Goal: Transaction & Acquisition: Purchase product/service

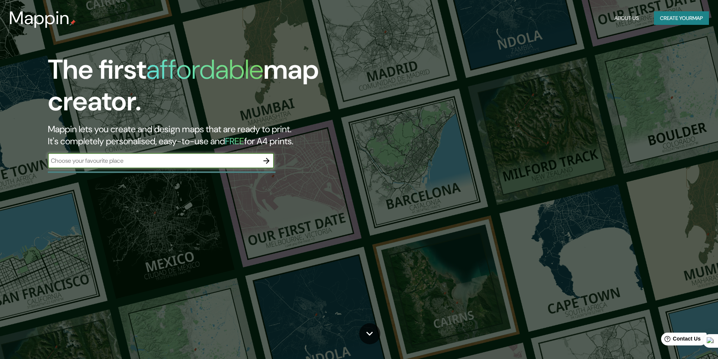
click at [169, 161] on input "text" at bounding box center [153, 160] width 211 height 9
type input "[PERSON_NAME]"
click at [262, 159] on button "button" at bounding box center [266, 160] width 15 height 15
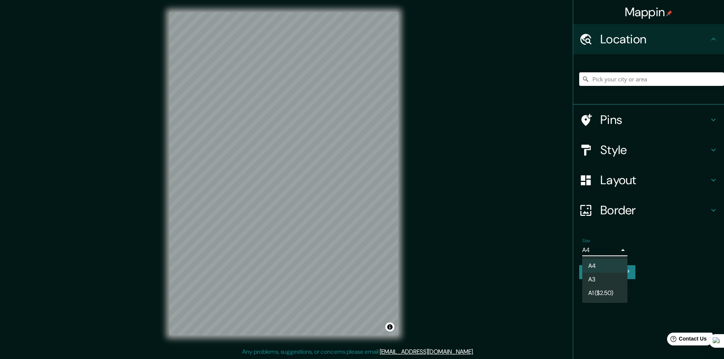
click at [601, 250] on body "Mappin Location Pins Style Layout Border Choose a border. Hint : you can make l…" at bounding box center [362, 179] width 724 height 359
click at [603, 266] on li "A4" at bounding box center [604, 266] width 45 height 14
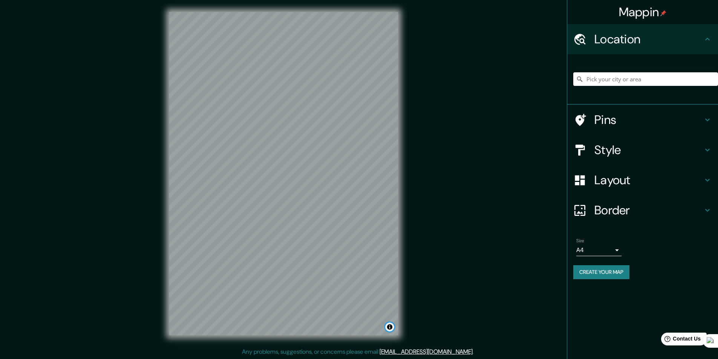
click at [391, 329] on button "Toggle attribution" at bounding box center [389, 327] width 9 height 9
click at [391, 328] on button "Toggle attribution" at bounding box center [389, 327] width 9 height 9
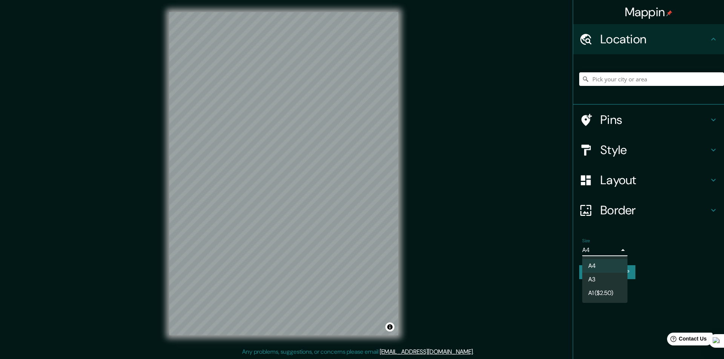
click at [603, 247] on body "Mappin Location Pins Style Layout Border Choose a border. Hint : you can make l…" at bounding box center [362, 179] width 724 height 359
click at [591, 279] on li "A3" at bounding box center [604, 280] width 45 height 14
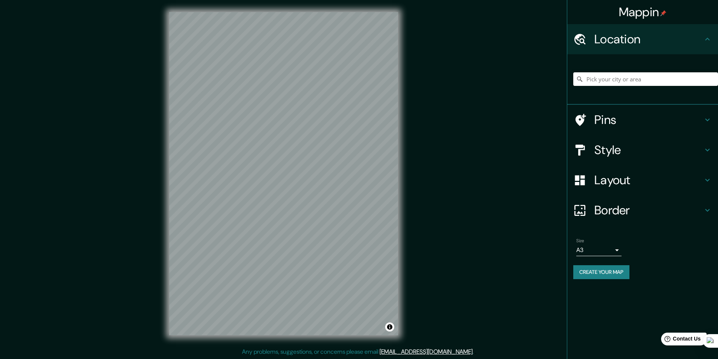
click at [592, 250] on body "Mappin Location Pins Style Layout Border Choose a border. Hint : you can make l…" at bounding box center [359, 179] width 718 height 359
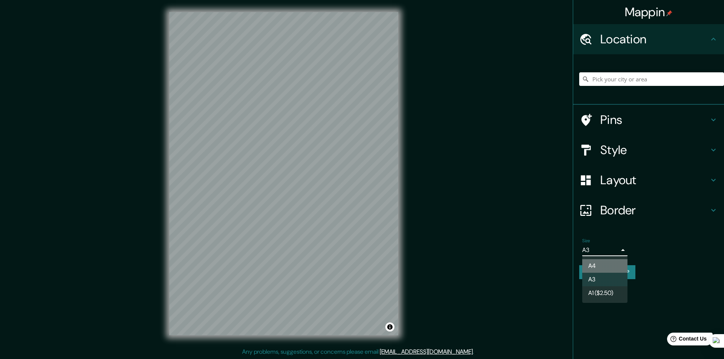
click at [599, 267] on li "A4" at bounding box center [604, 266] width 45 height 14
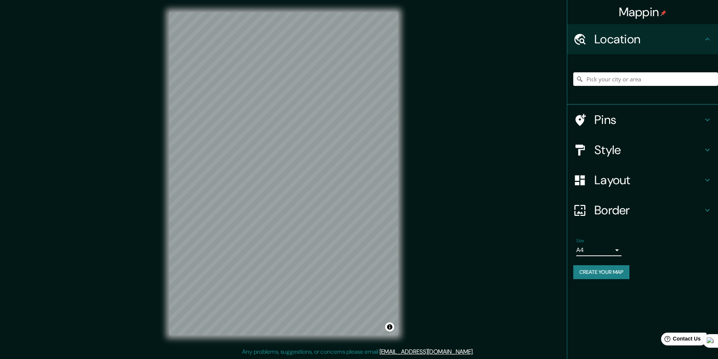
click at [600, 119] on h4 "Pins" at bounding box center [648, 119] width 109 height 15
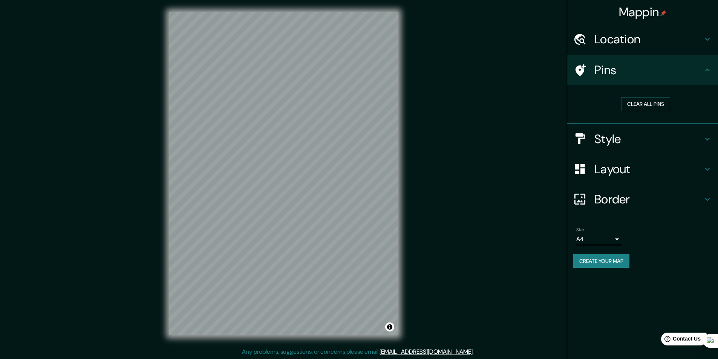
click at [594, 70] on h4 "Pins" at bounding box center [648, 70] width 109 height 15
click at [603, 141] on h4 "Style" at bounding box center [648, 139] width 109 height 15
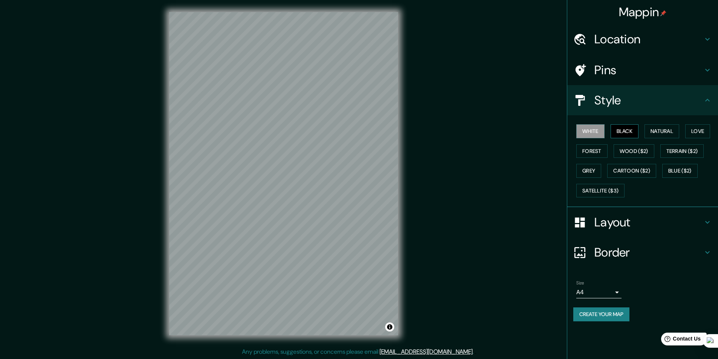
click at [622, 129] on button "Black" at bounding box center [625, 131] width 28 height 14
click at [655, 130] on button "Natural" at bounding box center [662, 131] width 35 height 14
click at [700, 128] on button "Love" at bounding box center [697, 131] width 25 height 14
click at [579, 151] on button "Forest" at bounding box center [591, 151] width 31 height 14
click at [626, 146] on button "Wood ($2)" at bounding box center [634, 151] width 41 height 14
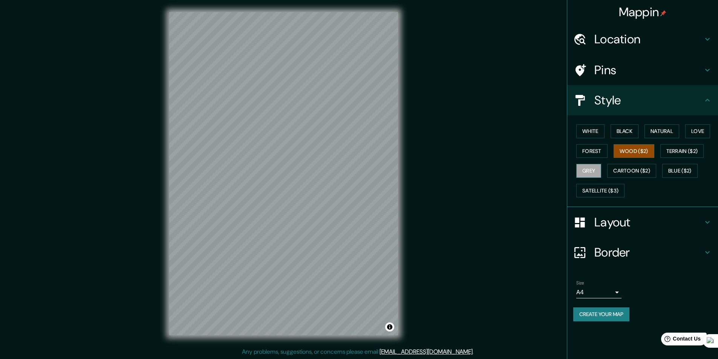
click at [593, 173] on button "Grey" at bounding box center [588, 171] width 25 height 14
click at [595, 191] on button "Satellite ($3)" at bounding box center [600, 191] width 48 height 14
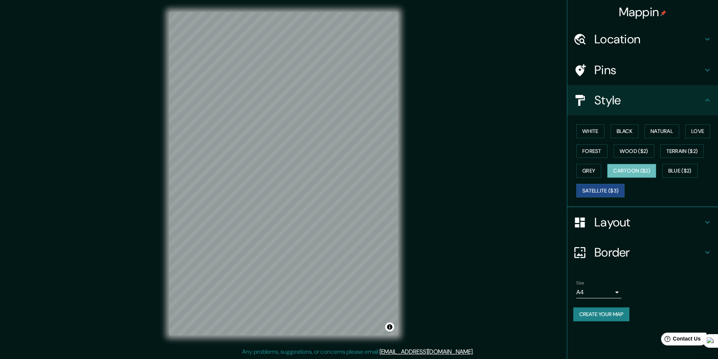
click at [626, 166] on button "Cartoon ($2)" at bounding box center [631, 171] width 49 height 14
click at [673, 169] on button "Blue ($2)" at bounding box center [679, 171] width 35 height 14
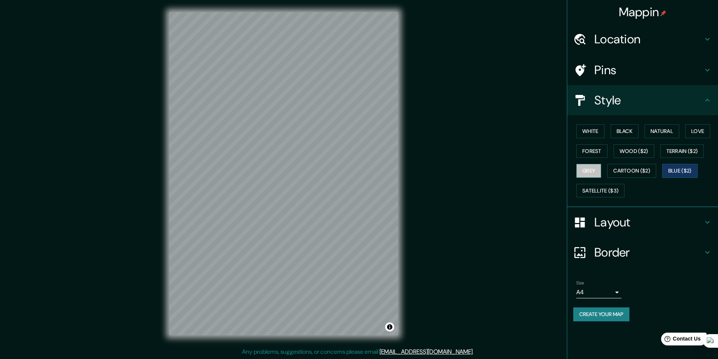
click at [591, 170] on button "Grey" at bounding box center [588, 171] width 25 height 14
click at [626, 130] on button "Black" at bounding box center [625, 131] width 28 height 14
click at [614, 224] on h4 "Layout" at bounding box center [648, 222] width 109 height 15
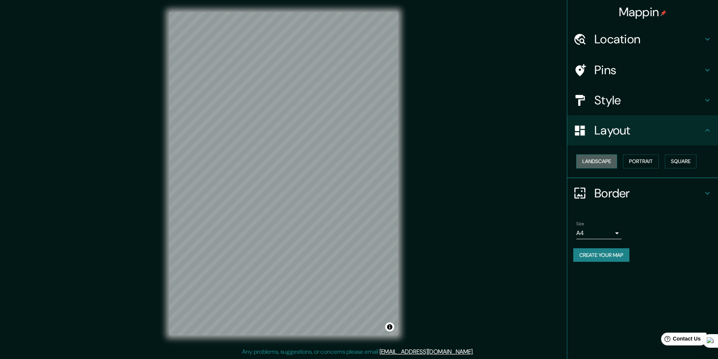
click at [601, 160] on button "Landscape" at bounding box center [596, 162] width 41 height 14
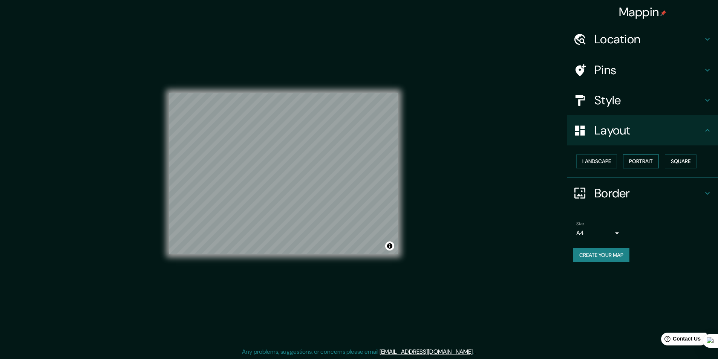
click at [636, 158] on button "Portrait" at bounding box center [641, 162] width 36 height 14
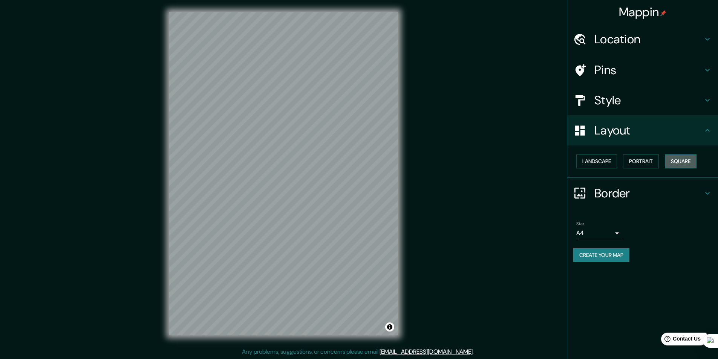
click at [676, 161] on button "Square" at bounding box center [681, 162] width 32 height 14
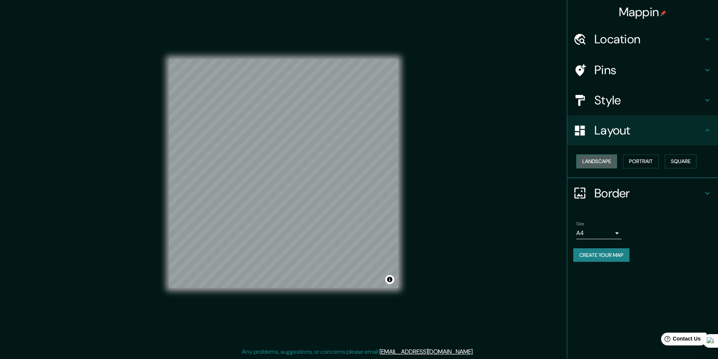
click at [605, 163] on button "Landscape" at bounding box center [596, 162] width 41 height 14
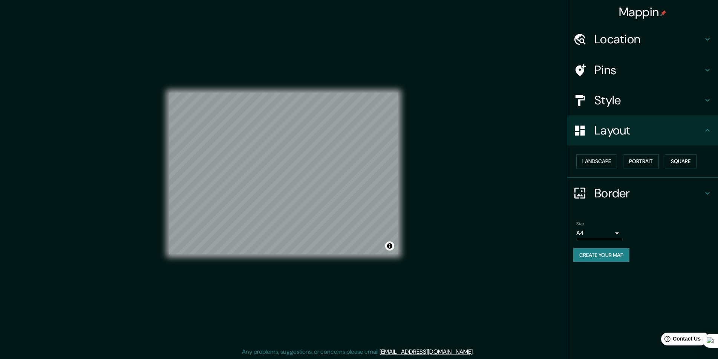
click at [616, 192] on h4 "Border" at bounding box center [648, 193] width 109 height 15
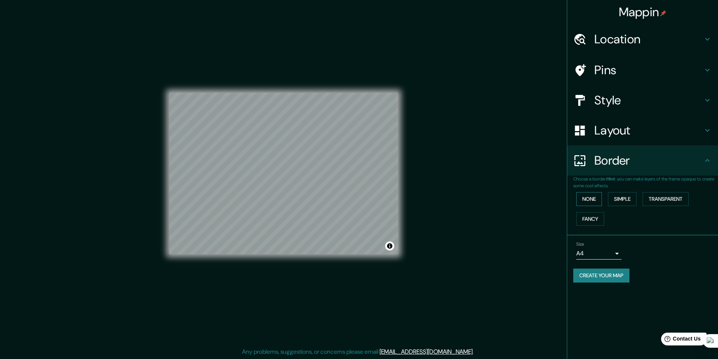
click at [582, 200] on button "None" at bounding box center [589, 199] width 26 height 14
click at [619, 196] on button "Simple" at bounding box center [622, 199] width 29 height 14
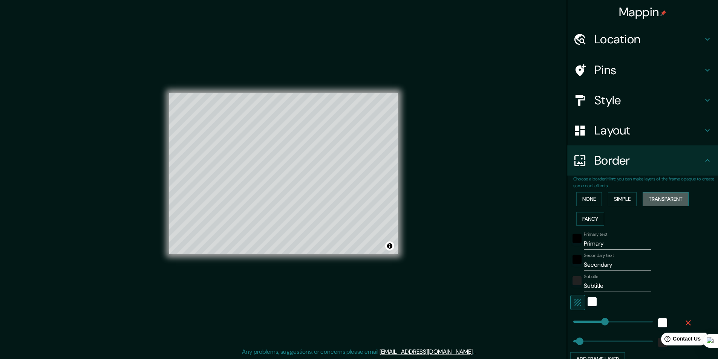
click at [657, 196] on button "Transparent" at bounding box center [666, 199] width 46 height 14
click at [590, 218] on button "Fancy" at bounding box center [590, 219] width 28 height 14
click at [585, 196] on button "None" at bounding box center [589, 199] width 26 height 14
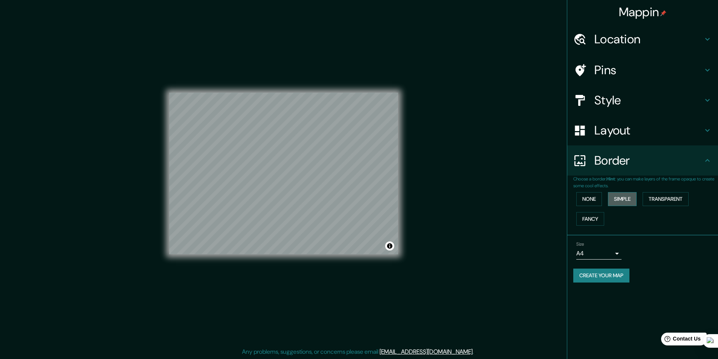
click at [617, 197] on button "Simple" at bounding box center [622, 199] width 29 height 14
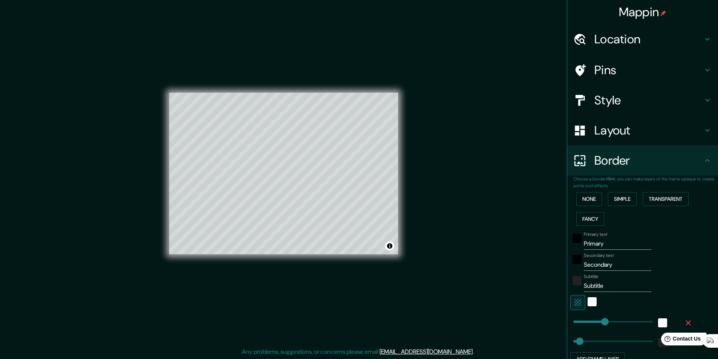
click at [600, 198] on div "None Simple Transparent Fancy" at bounding box center [645, 209] width 145 height 40
click at [588, 199] on button "None" at bounding box center [589, 199] width 26 height 14
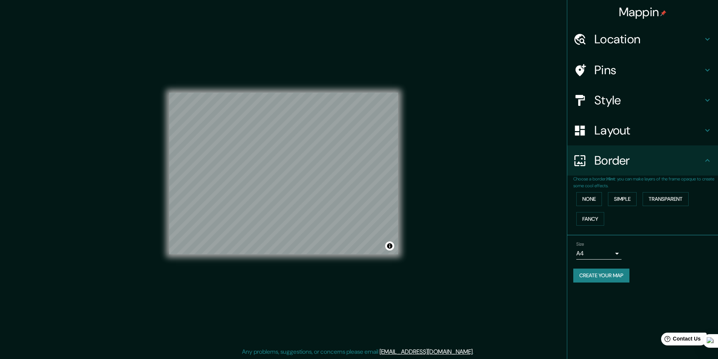
click at [613, 127] on h4 "Layout" at bounding box center [648, 130] width 109 height 15
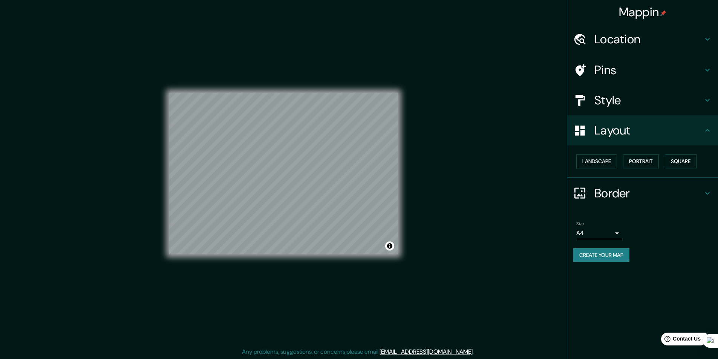
click at [616, 105] on h4 "Style" at bounding box center [648, 100] width 109 height 15
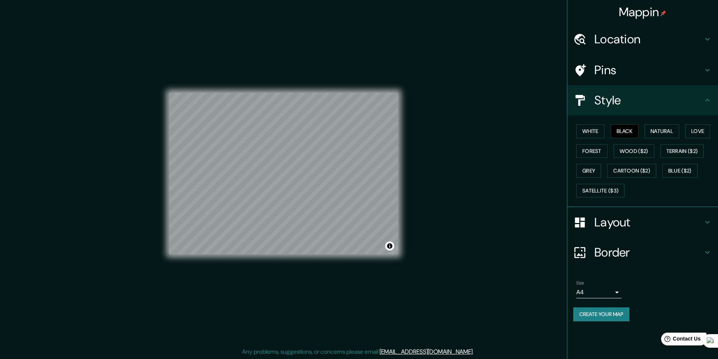
click at [609, 71] on h4 "Pins" at bounding box center [648, 70] width 109 height 15
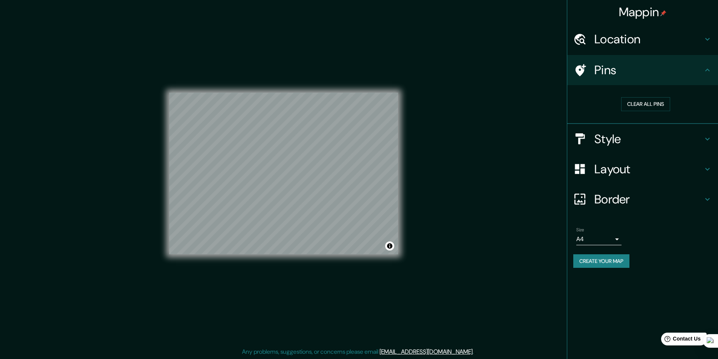
click at [612, 46] on h4 "Location" at bounding box center [648, 39] width 109 height 15
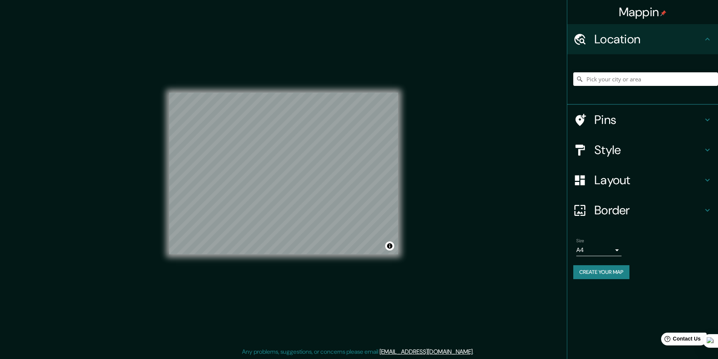
click at [613, 46] on h4 "Location" at bounding box center [648, 39] width 109 height 15
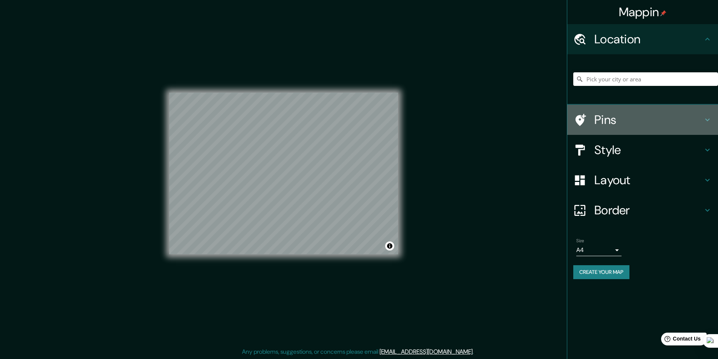
click at [599, 112] on h4 "Pins" at bounding box center [648, 119] width 109 height 15
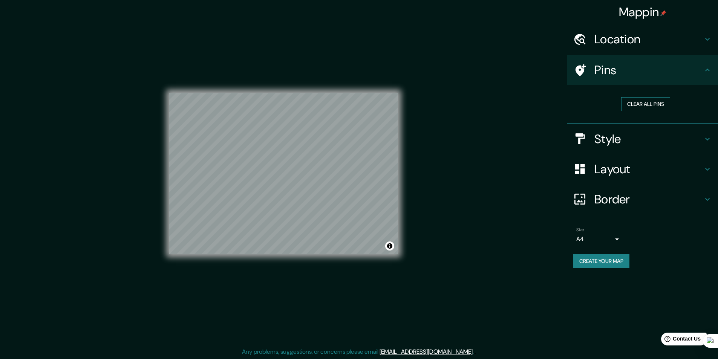
click at [632, 106] on button "Clear all pins" at bounding box center [645, 104] width 49 height 14
click at [629, 140] on h4 "Style" at bounding box center [648, 139] width 109 height 15
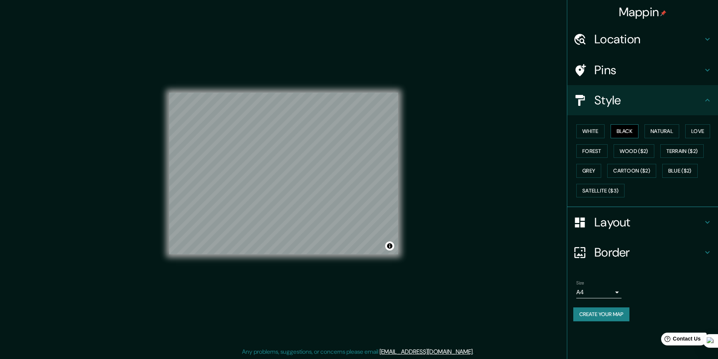
click at [594, 135] on button "White" at bounding box center [590, 131] width 28 height 14
click at [626, 131] on button "Black" at bounding box center [625, 131] width 28 height 14
click at [662, 133] on button "Natural" at bounding box center [662, 131] width 35 height 14
click at [694, 130] on button "Love" at bounding box center [697, 131] width 25 height 14
click at [592, 153] on button "Forest" at bounding box center [591, 151] width 31 height 14
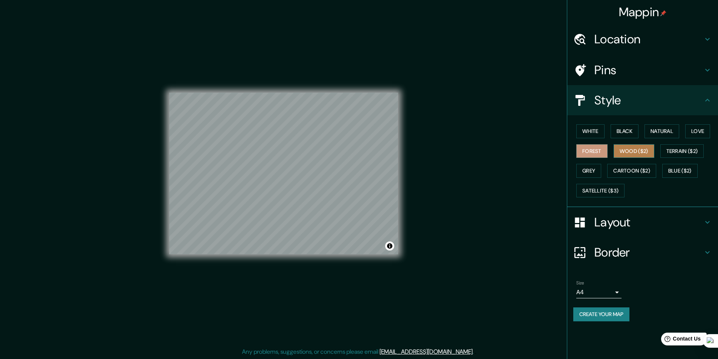
click at [628, 153] on button "Wood ($2)" at bounding box center [634, 151] width 41 height 14
click at [630, 134] on button "Black" at bounding box center [625, 131] width 28 height 14
click at [622, 76] on h4 "Pins" at bounding box center [648, 70] width 109 height 15
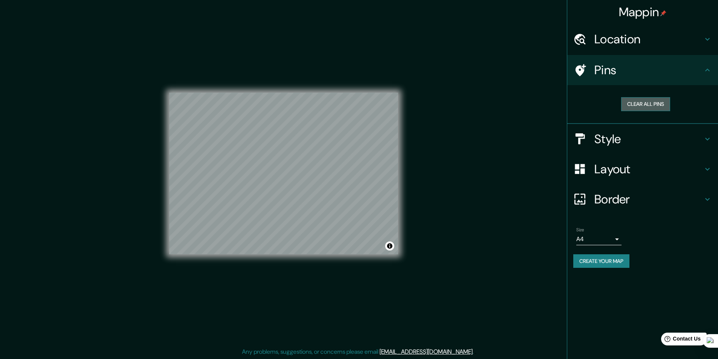
click at [631, 105] on button "Clear all pins" at bounding box center [645, 104] width 49 height 14
click at [580, 68] on icon at bounding box center [581, 70] width 11 height 12
click at [644, 73] on h4 "Pins" at bounding box center [648, 70] width 109 height 15
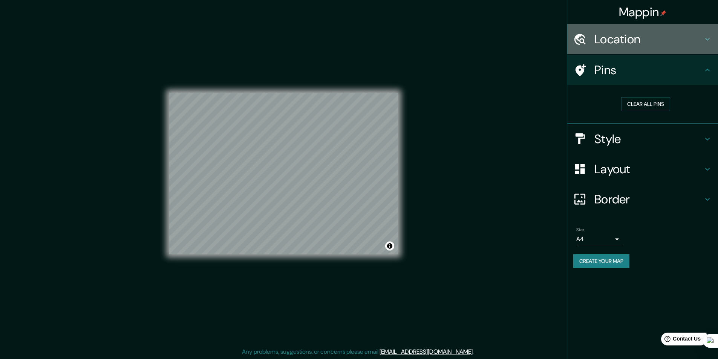
click at [622, 43] on h4 "Location" at bounding box center [648, 39] width 109 height 15
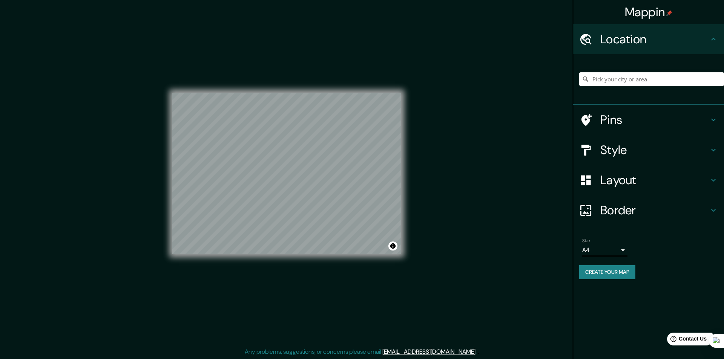
click at [586, 253] on body "Mappin Location Pins Style Layout Border Choose a border. Hint : you can make l…" at bounding box center [362, 179] width 724 height 359
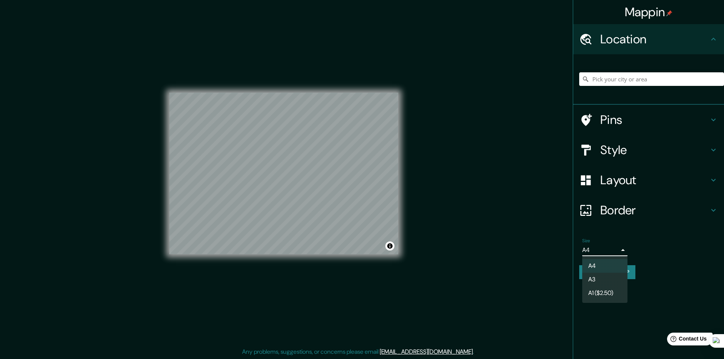
click at [599, 274] on li "A3" at bounding box center [604, 280] width 45 height 14
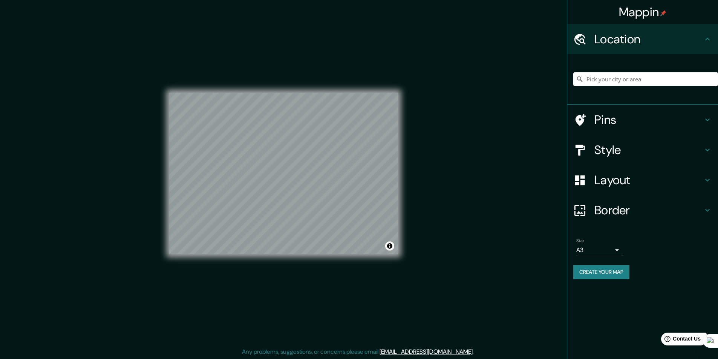
click at [271, 280] on div "© Mapbox © OpenStreetMap Improve this map" at bounding box center [283, 173] width 229 height 323
click at [605, 254] on body "Mappin Location Pins Style Layout Border Choose a border. Hint : you can make l…" at bounding box center [362, 179] width 724 height 359
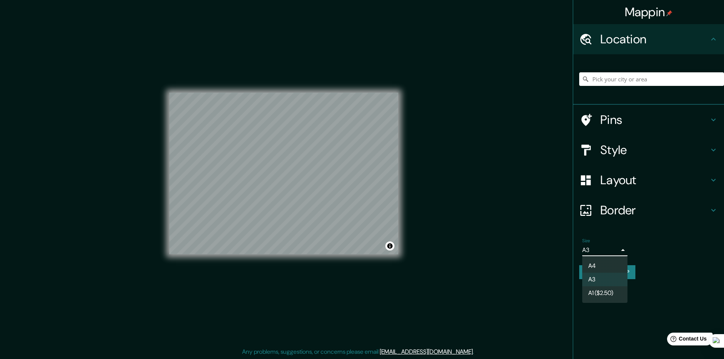
click at [587, 289] on li "A1 ($2.50)" at bounding box center [604, 293] width 45 height 14
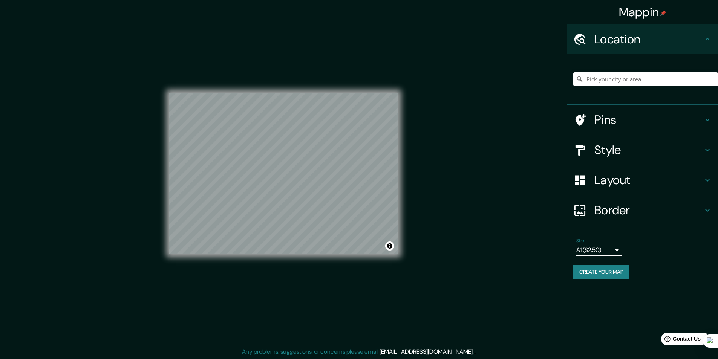
click at [618, 214] on h4 "Border" at bounding box center [648, 210] width 109 height 15
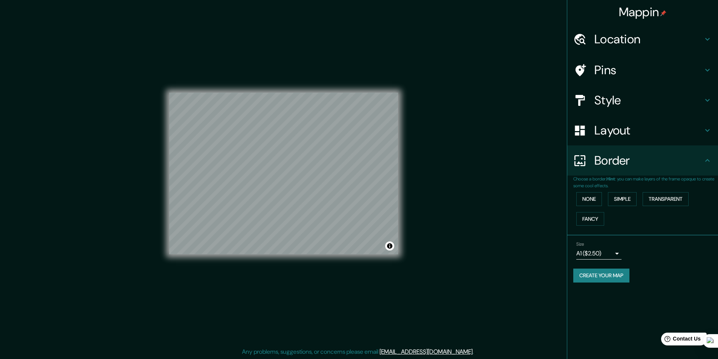
click at [599, 256] on body "Mappin Location Pins Style Layout Border Choose a border. Hint : you can make l…" at bounding box center [359, 179] width 718 height 359
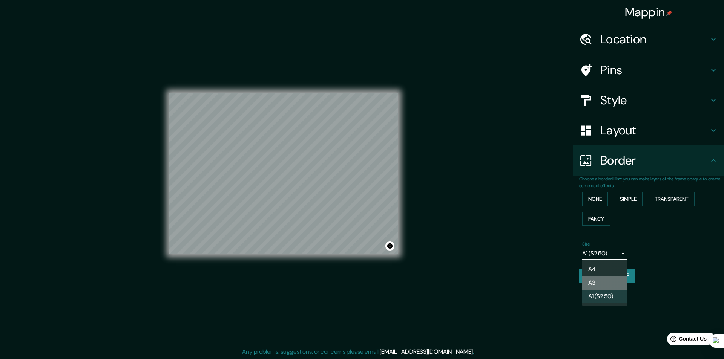
click at [602, 277] on li "A3" at bounding box center [604, 283] width 45 height 14
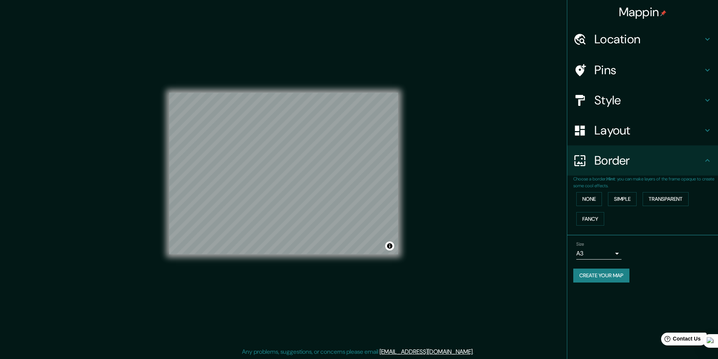
click at [476, 146] on div "Mappin Location Pins Style Layout Border Choose a border. Hint : you can make l…" at bounding box center [359, 180] width 718 height 360
click at [554, 140] on div "Mappin Location Pins Style Layout Border Choose a border. Hint : you can make l…" at bounding box center [359, 180] width 718 height 360
click at [417, 86] on div "Mappin Location Pins Style Layout Border Choose a border. Hint : you can make l…" at bounding box center [359, 180] width 718 height 360
click at [398, 186] on div "© Mapbox © OpenStreetMap Improve this map" at bounding box center [283, 174] width 253 height 348
click at [593, 222] on div "Mappin Location Pins Style Layout Border Choose a border. Hint : you can make l…" at bounding box center [359, 180] width 718 height 360
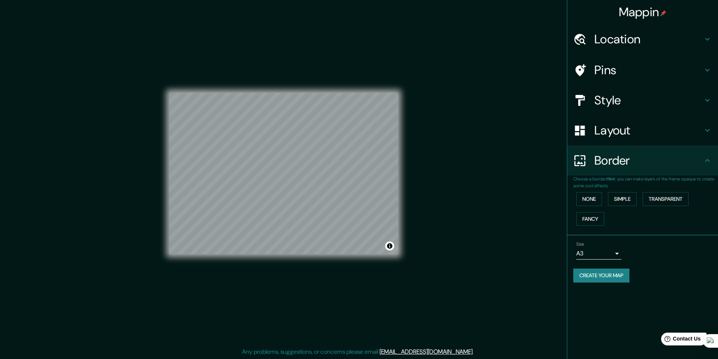
click at [522, 193] on div "Mappin Location Pins Style Layout Border Choose a border. Hint : you can make l…" at bounding box center [359, 180] width 718 height 360
click at [419, 207] on div "Mappin Location Pins Style Layout Border Choose a border. Hint : you can make l…" at bounding box center [359, 180] width 718 height 360
click at [602, 73] on h4 "Pins" at bounding box center [648, 70] width 109 height 15
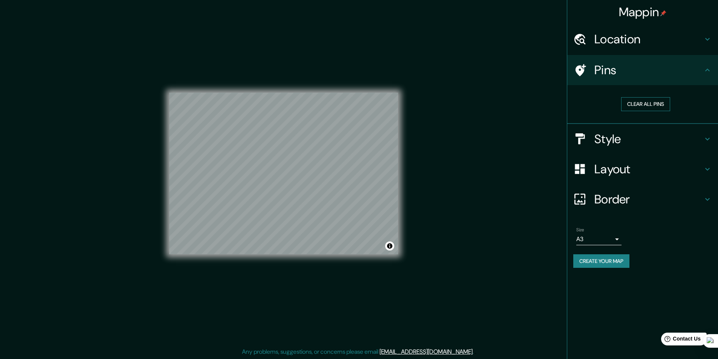
click at [625, 103] on button "Clear all pins" at bounding box center [645, 104] width 49 height 14
click at [623, 101] on button "Clear all pins" at bounding box center [645, 104] width 49 height 14
click at [603, 69] on h4 "Pins" at bounding box center [648, 70] width 109 height 15
click at [339, 285] on div "© Mapbox © OpenStreetMap Improve this map" at bounding box center [283, 173] width 229 height 323
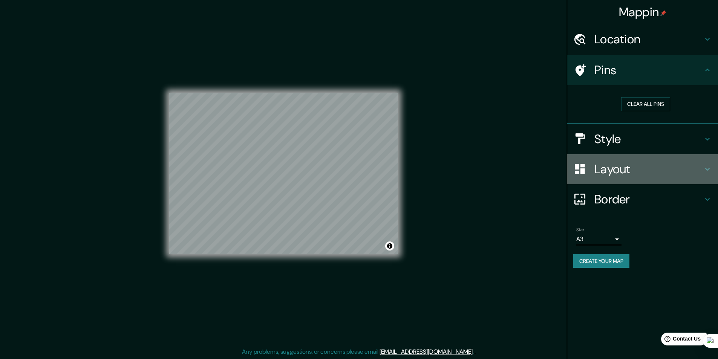
click at [623, 173] on h4 "Layout" at bounding box center [648, 169] width 109 height 15
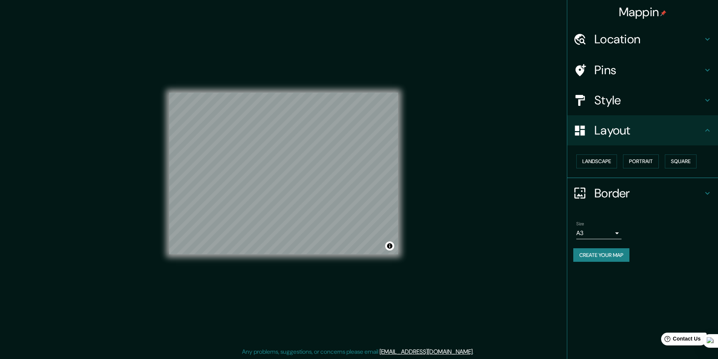
click at [610, 101] on h4 "Style" at bounding box center [648, 100] width 109 height 15
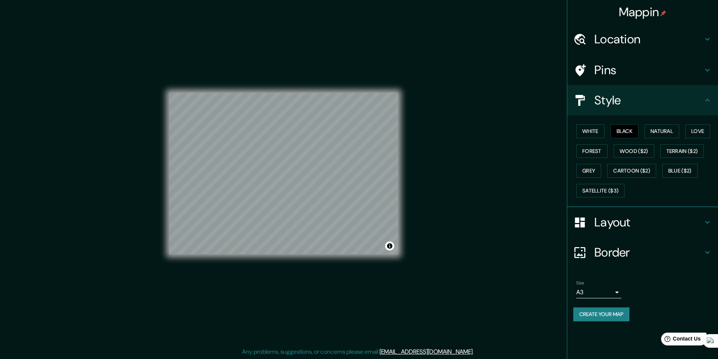
click at [599, 223] on h4 "Layout" at bounding box center [648, 222] width 109 height 15
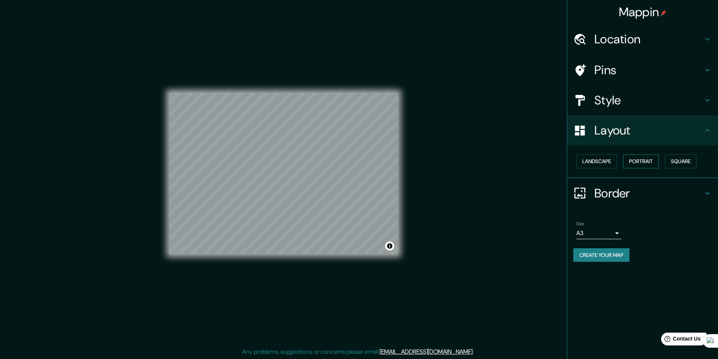
click at [648, 160] on button "Portrait" at bounding box center [641, 162] width 36 height 14
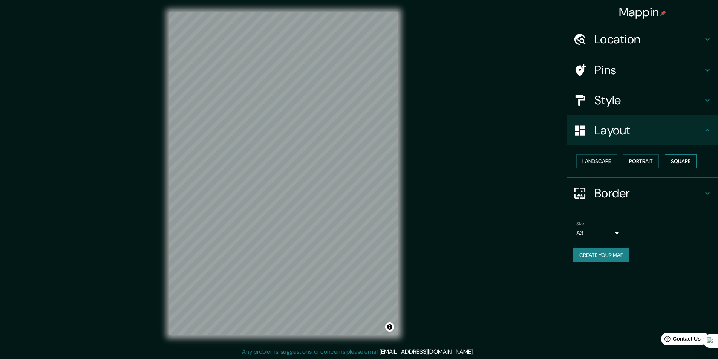
click at [674, 163] on button "Square" at bounding box center [681, 162] width 32 height 14
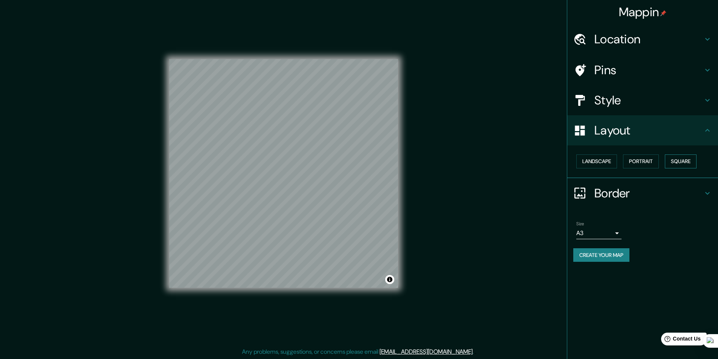
click at [677, 161] on button "Square" at bounding box center [681, 162] width 32 height 14
click at [647, 162] on button "Portrait" at bounding box center [641, 162] width 36 height 14
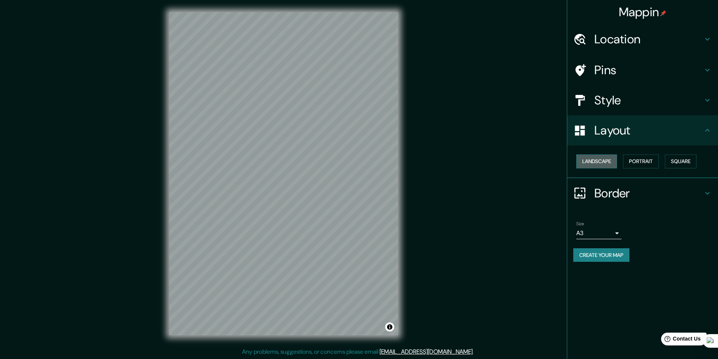
click at [603, 163] on button "Landscape" at bounding box center [596, 162] width 41 height 14
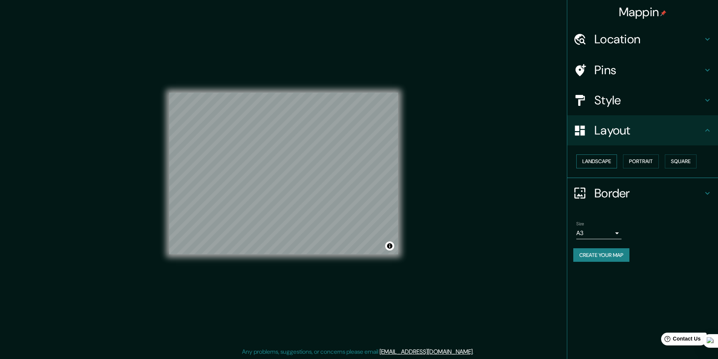
click at [603, 163] on button "Landscape" at bounding box center [596, 162] width 41 height 14
click at [626, 161] on button "Portrait" at bounding box center [641, 162] width 36 height 14
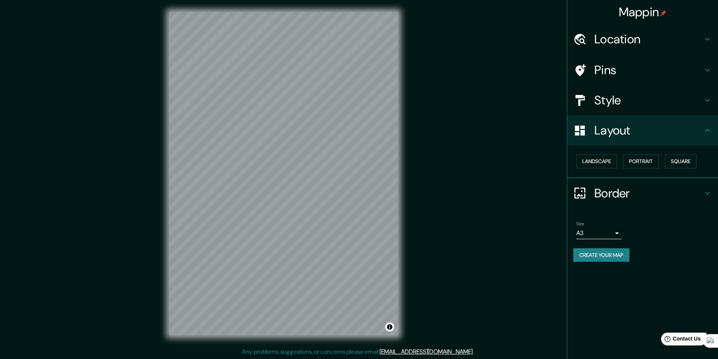
click at [432, 242] on div "Mappin Location Pins Style Layout Landscape Portrait Square Border Choose a bor…" at bounding box center [359, 180] width 718 height 360
click at [423, 197] on div "Mappin Location Pins Style Layout Landscape Portrait Square Border Choose a bor…" at bounding box center [359, 180] width 718 height 360
click at [508, 82] on div "Mappin Location Pins Style Layout Landscape Portrait Square Border Choose a bor…" at bounding box center [359, 180] width 718 height 360
click at [589, 232] on body "Mappin Location Pins Style Layout Landscape Portrait Square Border Choose a bor…" at bounding box center [362, 179] width 724 height 359
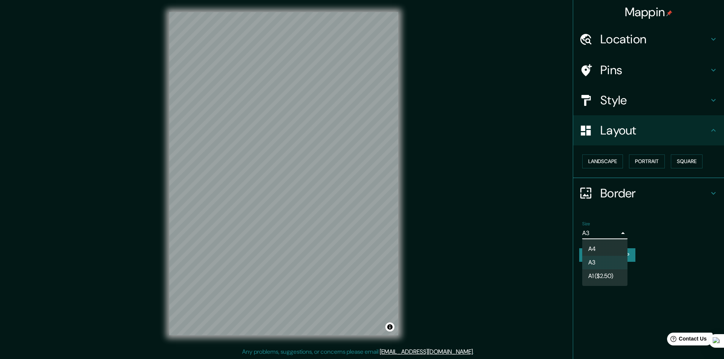
click at [590, 273] on li "A1 ($2.50)" at bounding box center [604, 277] width 45 height 14
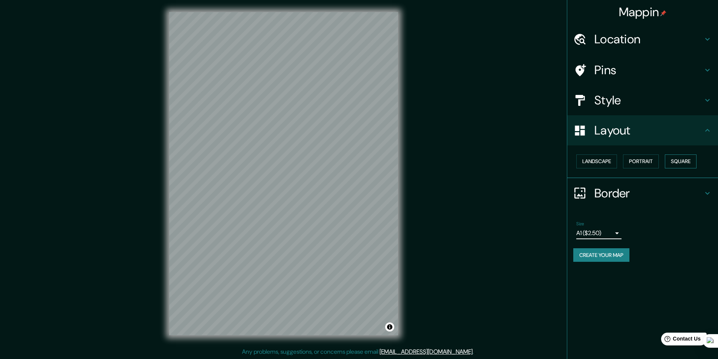
click at [679, 162] on button "Square" at bounding box center [681, 162] width 32 height 14
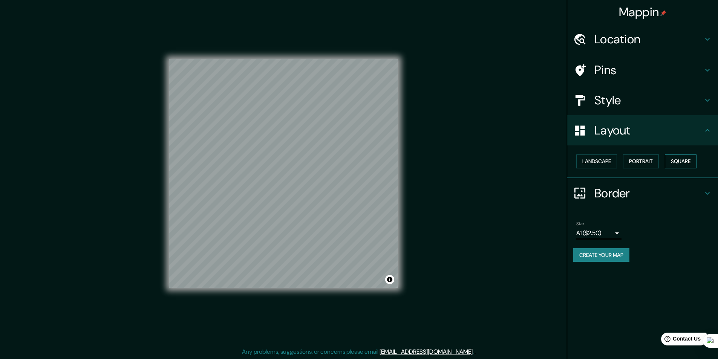
click at [669, 162] on button "Square" at bounding box center [681, 162] width 32 height 14
click at [646, 162] on button "Portrait" at bounding box center [641, 162] width 36 height 14
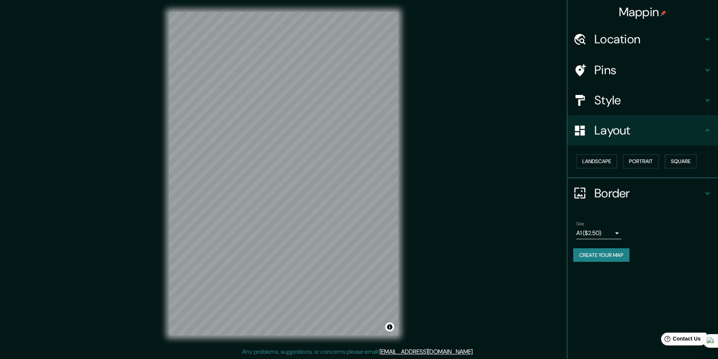
click at [437, 215] on div "Mappin Location Pins Style Layout Landscape Portrait Square Border Choose a bor…" at bounding box center [359, 180] width 718 height 360
click at [592, 232] on body "Mappin Location Pins Style Layout Landscape Portrait Square Border Choose a bor…" at bounding box center [359, 179] width 718 height 359
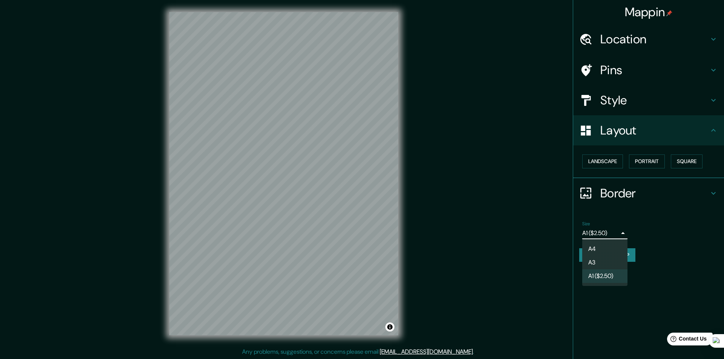
click at [594, 259] on li "A3" at bounding box center [604, 263] width 45 height 14
type input "a4"
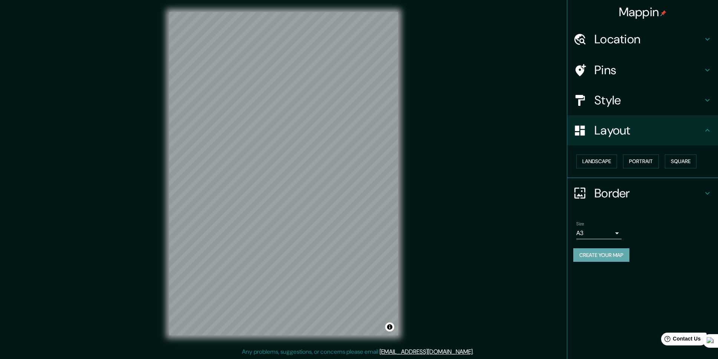
click at [596, 255] on button "Create your map" at bounding box center [601, 255] width 56 height 14
click at [589, 258] on button "Create your map" at bounding box center [601, 255] width 56 height 14
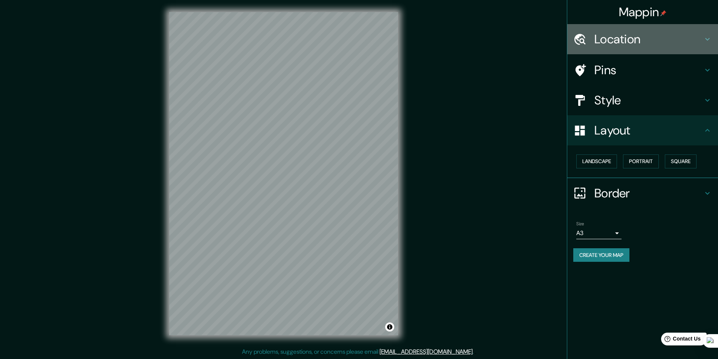
click at [613, 38] on h4 "Location" at bounding box center [648, 39] width 109 height 15
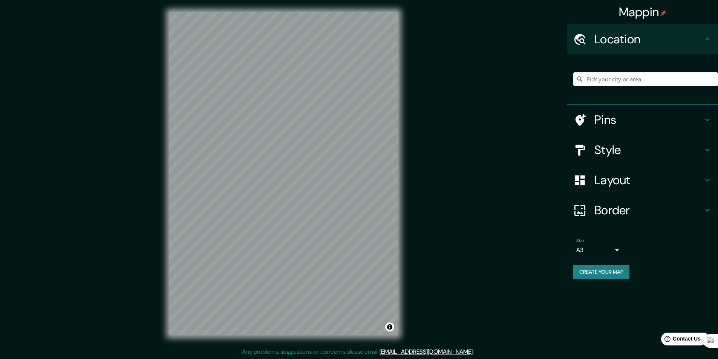
click at [619, 42] on h4 "Location" at bounding box center [648, 39] width 109 height 15
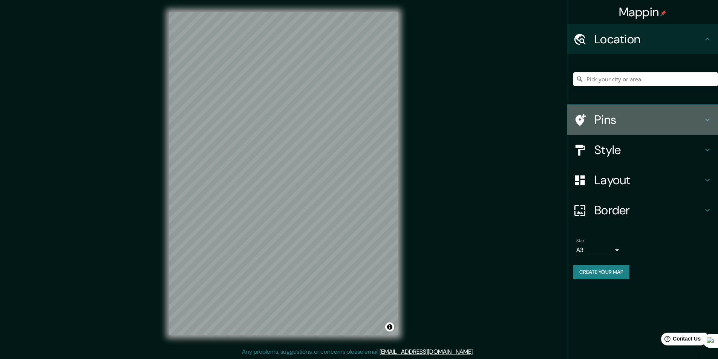
click at [604, 121] on h4 "Pins" at bounding box center [648, 119] width 109 height 15
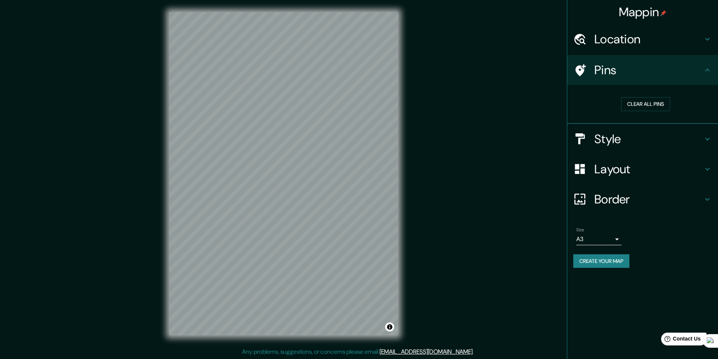
click at [615, 139] on h4 "Style" at bounding box center [648, 139] width 109 height 15
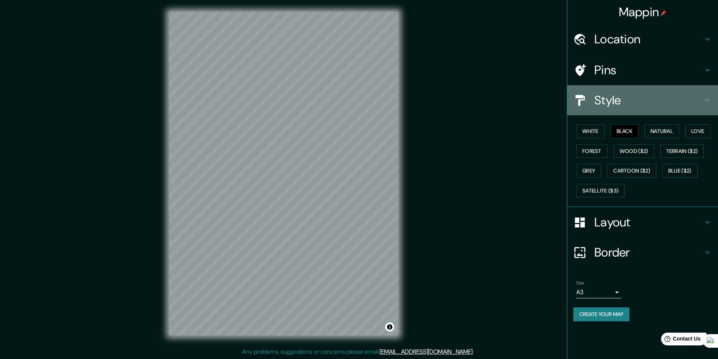
click at [623, 105] on h4 "Style" at bounding box center [648, 100] width 109 height 15
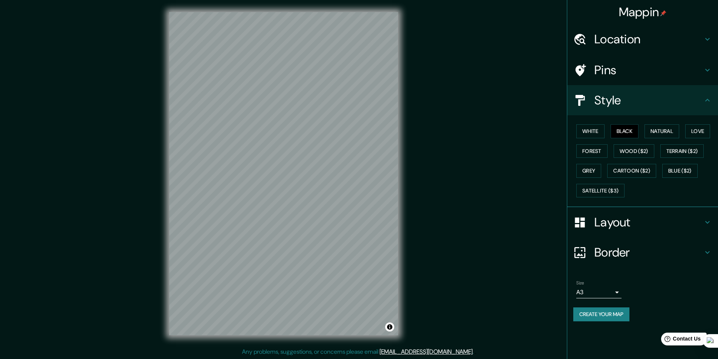
click at [706, 99] on icon at bounding box center [707, 100] width 9 height 9
click at [593, 314] on button "Create your map" at bounding box center [601, 315] width 56 height 14
click at [606, 295] on body "Mappin Location Pins Style White Black Natural Love Forest Wood ($2) Terrain ($…" at bounding box center [359, 179] width 718 height 359
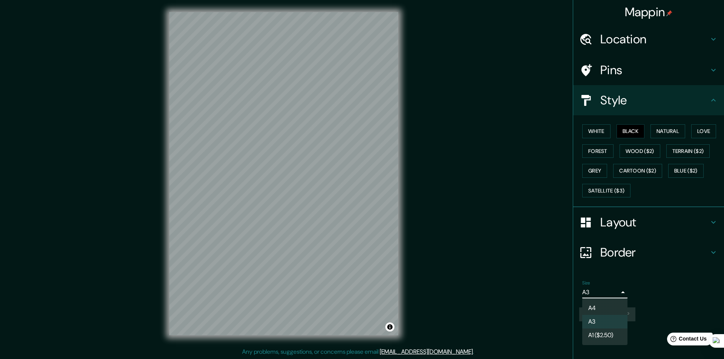
click at [633, 309] on div at bounding box center [362, 179] width 724 height 359
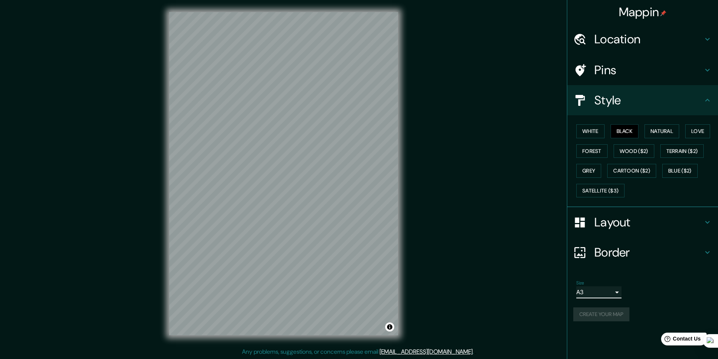
scroll to position [0, 0]
click at [609, 318] on button "Create your map" at bounding box center [601, 315] width 56 height 14
click at [608, 314] on button "Create your map" at bounding box center [601, 315] width 56 height 14
click at [600, 311] on button "Create your map" at bounding box center [601, 315] width 56 height 14
